Goal: Navigation & Orientation: Find specific page/section

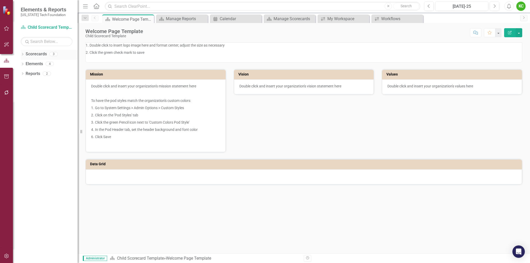
click at [23, 54] on icon "Dropdown" at bounding box center [23, 54] width 4 height 3
click at [35, 73] on link "Scorecard Template" at bounding box center [52, 74] width 49 height 6
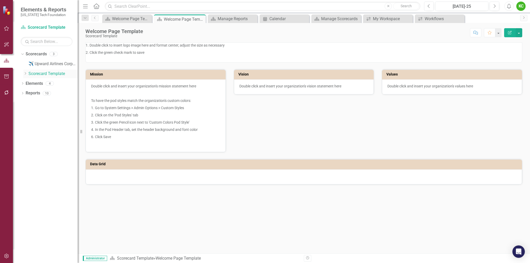
click at [25, 74] on icon "Dropdown" at bounding box center [25, 73] width 4 height 3
click at [23, 93] on icon "Dropdown" at bounding box center [23, 93] width 4 height 3
click at [23, 93] on icon "Dropdown" at bounding box center [21, 93] width 3 height 4
click at [64, 65] on link "✈️ Upward Airlines Corporate" at bounding box center [52, 64] width 49 height 6
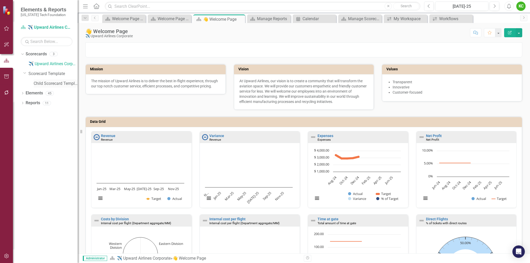
click at [54, 82] on link "Child Scorecard Template" at bounding box center [56, 84] width 44 height 6
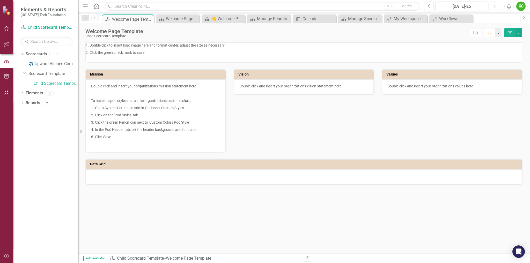
click at [497, 7] on button "Next" at bounding box center [494, 6] width 10 height 9
click at [429, 6] on icon "Previous" at bounding box center [428, 6] width 3 height 5
click at [23, 53] on icon "Dropdown" at bounding box center [23, 54] width 4 height 3
